Goal: Task Accomplishment & Management: Manage account settings

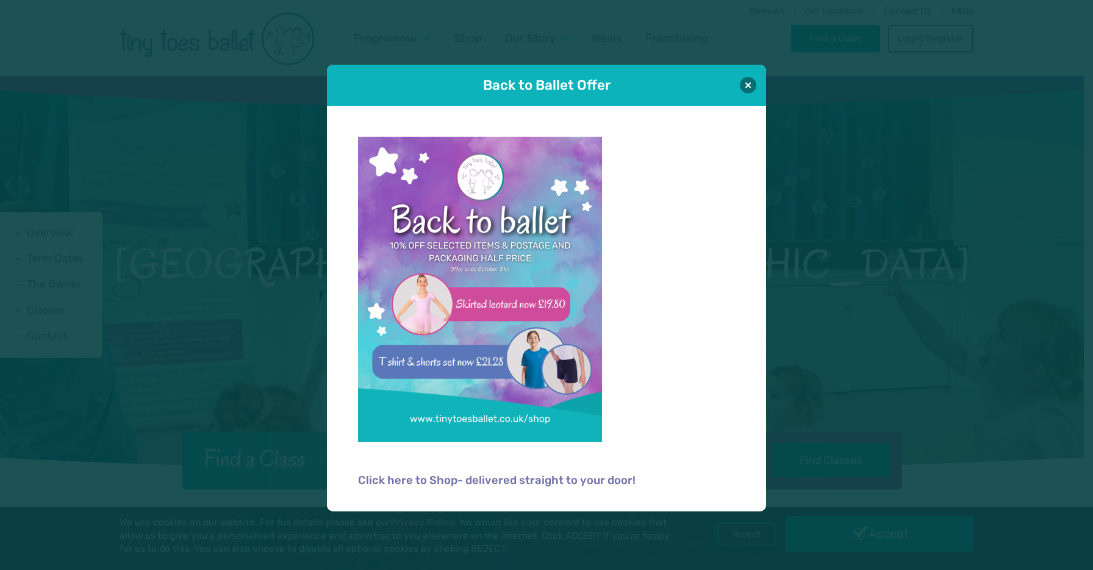
click at [738, 90] on div "Back to Ballet Offer" at bounding box center [546, 85] width 439 height 41
click at [744, 87] on button at bounding box center [748, 84] width 16 height 16
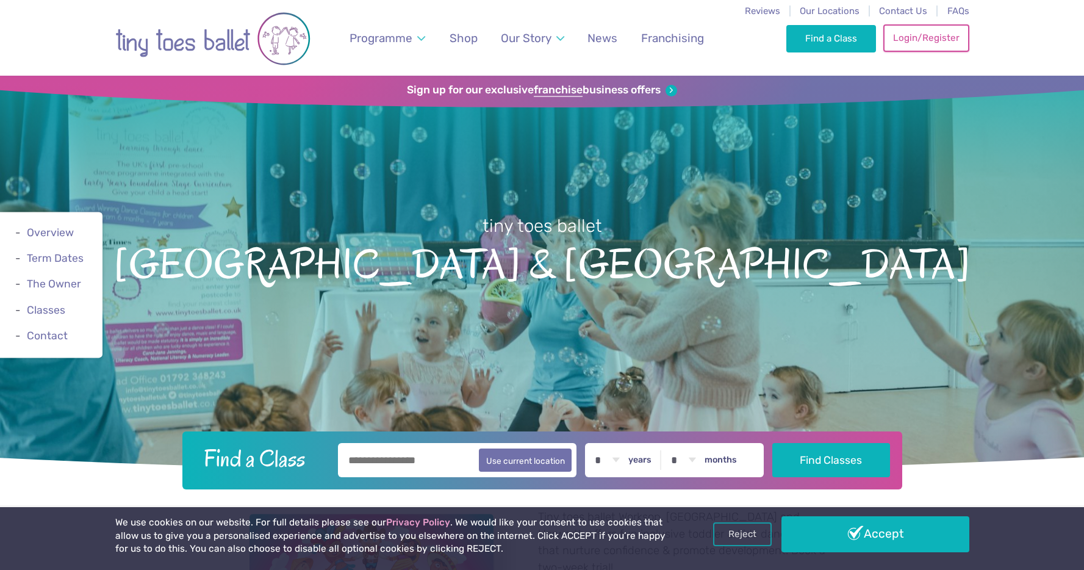
click at [924, 31] on link "Login/Register" at bounding box center [925, 37] width 85 height 27
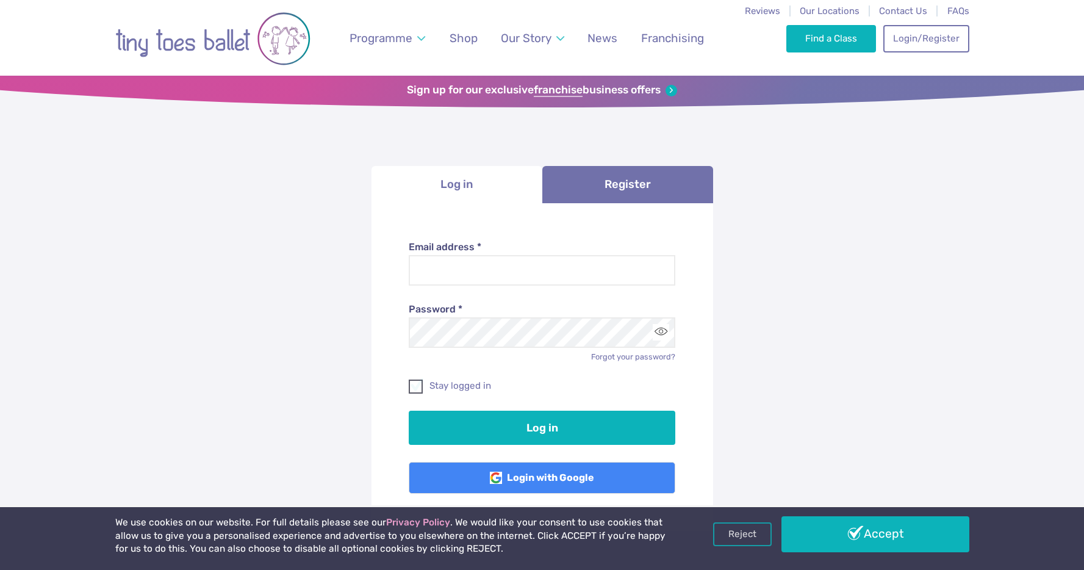
type input "**********"
click at [462, 383] on label "Stay logged in" at bounding box center [542, 385] width 267 height 13
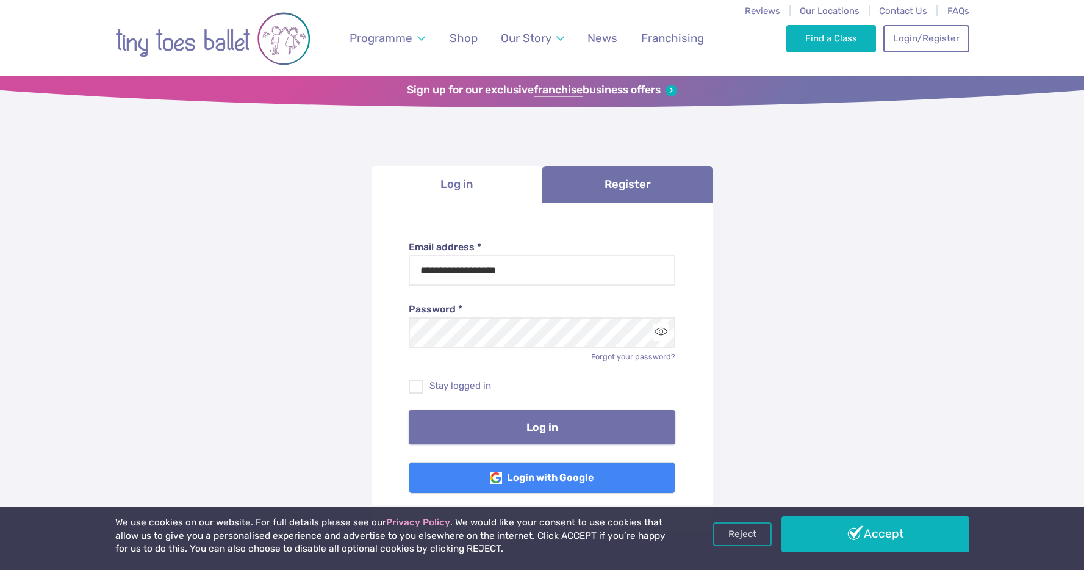
click at [558, 430] on button "Log in" at bounding box center [542, 427] width 267 height 34
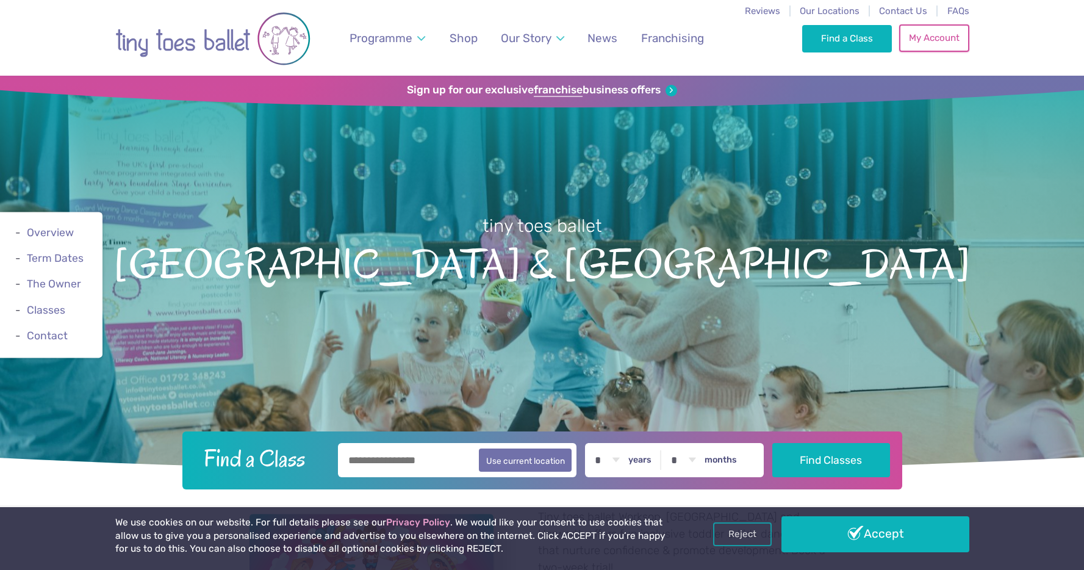
click at [932, 34] on link "My Account" at bounding box center [934, 37] width 70 height 27
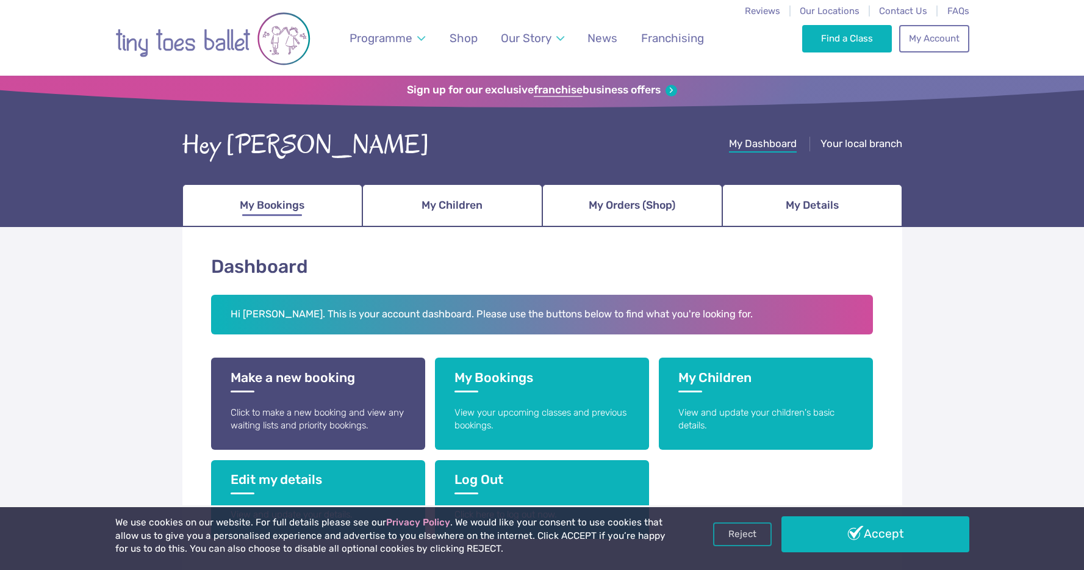
click at [304, 212] on span "My Bookings" at bounding box center [272, 205] width 65 height 21
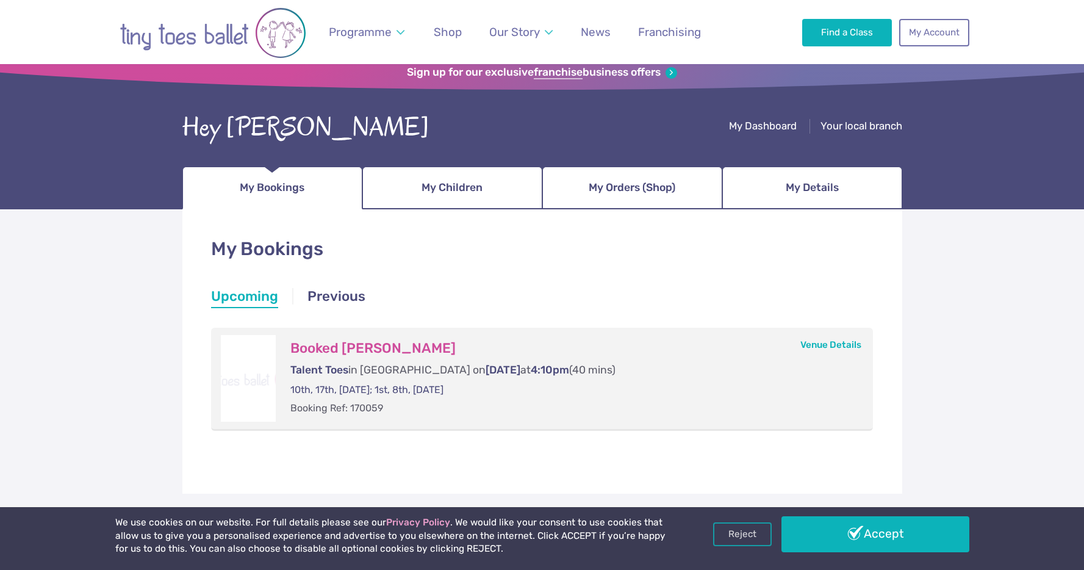
scroll to position [37, 0]
